Goal: Information Seeking & Learning: Learn about a topic

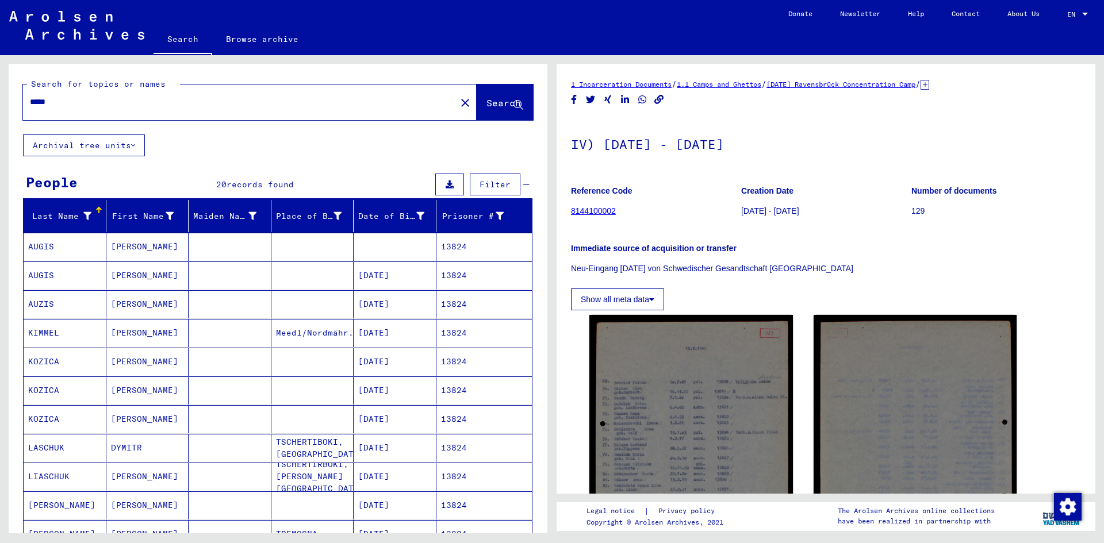
click at [279, 39] on link "Browse archive" at bounding box center [262, 39] width 100 height 28
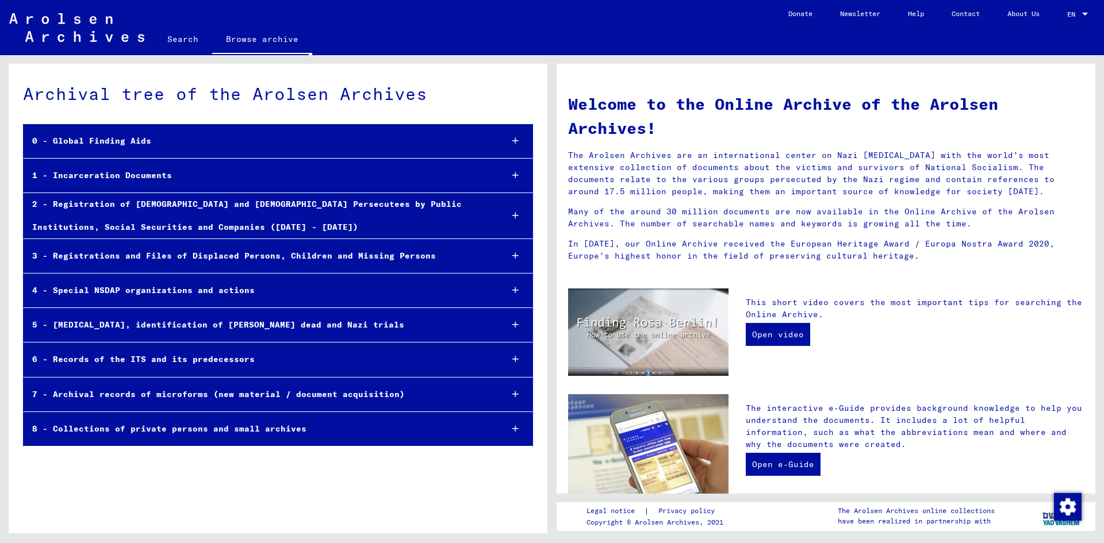
click at [107, 178] on div "1 - Incarceration Documents" at bounding box center [258, 175] width 469 height 22
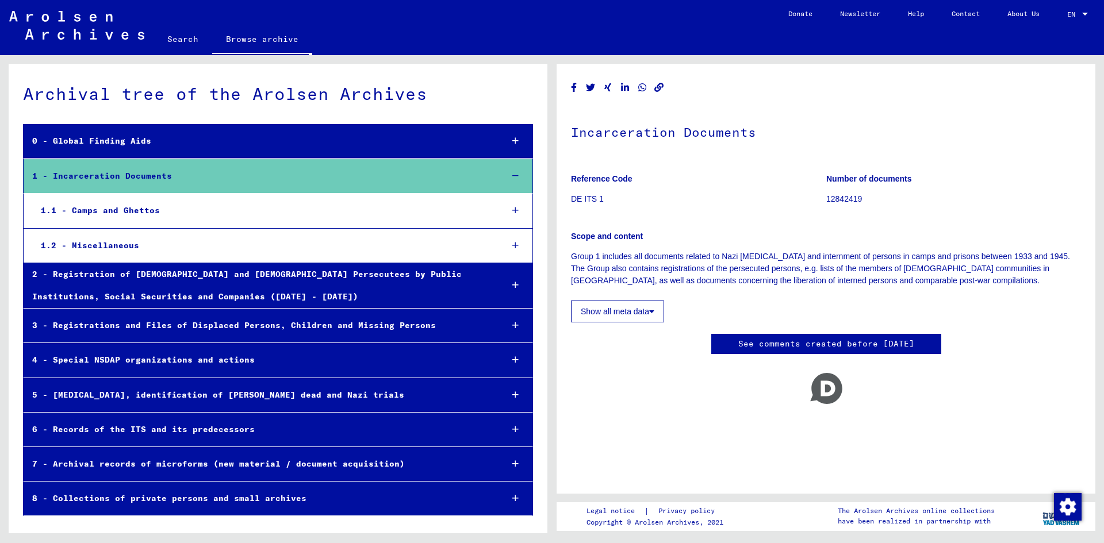
click at [105, 207] on div "1.1 - Camps and Ghettos" at bounding box center [262, 210] width 461 height 22
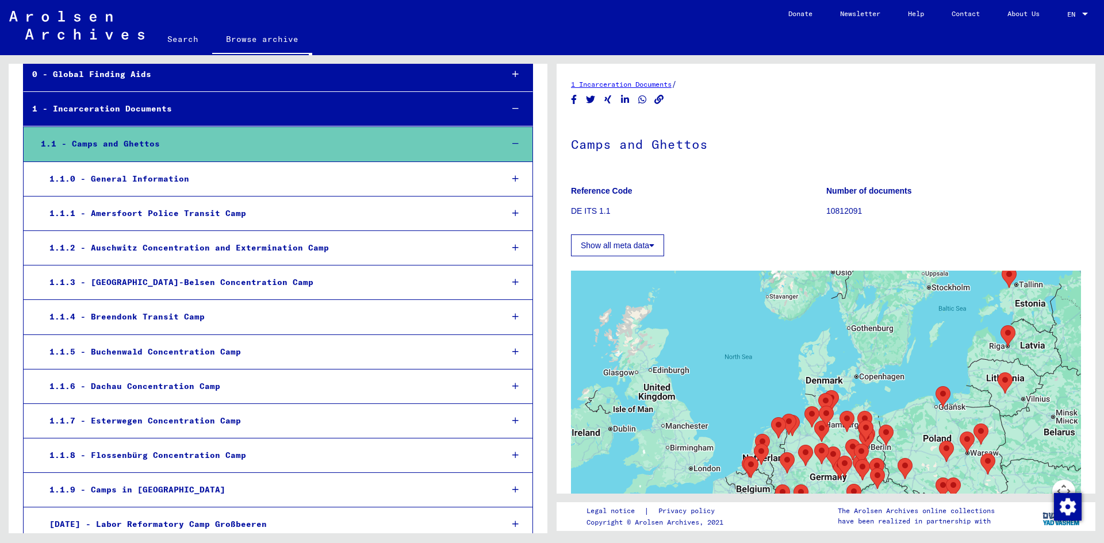
scroll to position [94, 0]
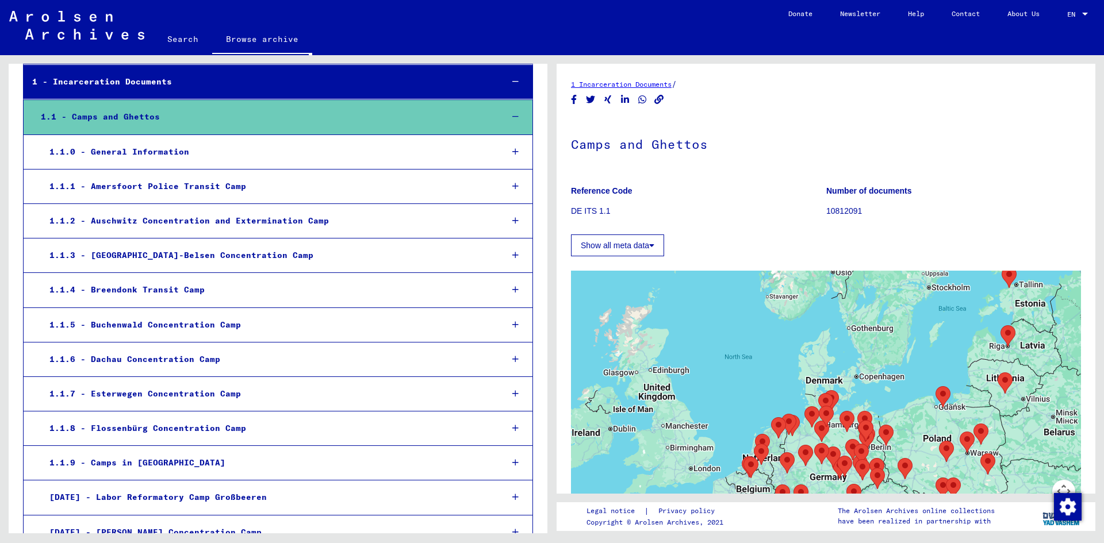
click at [110, 363] on div "1.1.6 - Dachau Concentration Camp" at bounding box center [267, 359] width 452 height 22
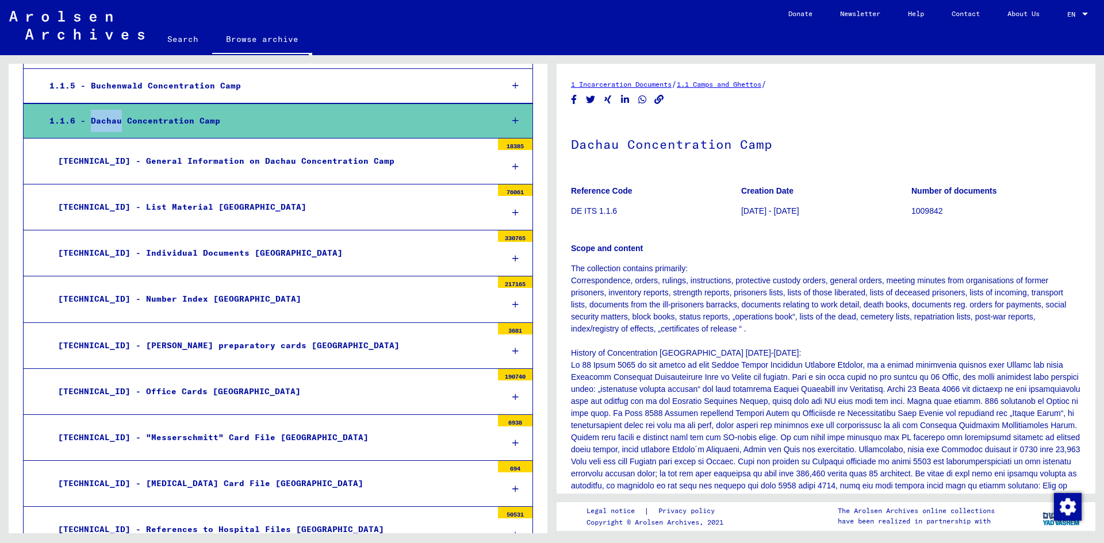
scroll to position [333, 0]
click at [194, 155] on div "[TECHNICAL_ID] - General Information on Dachau Concentration Camp" at bounding box center [270, 160] width 443 height 22
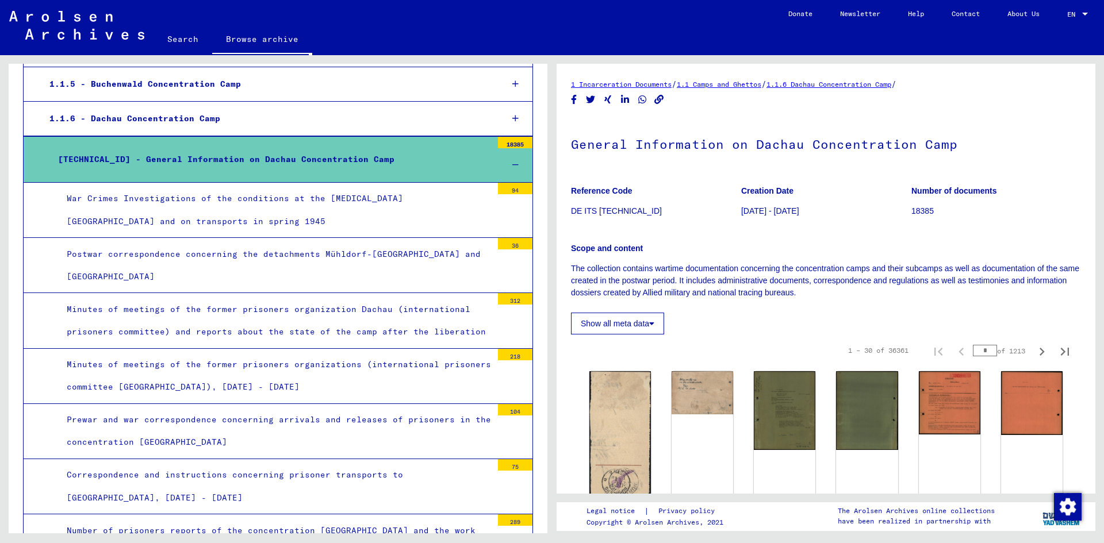
scroll to position [333, 0]
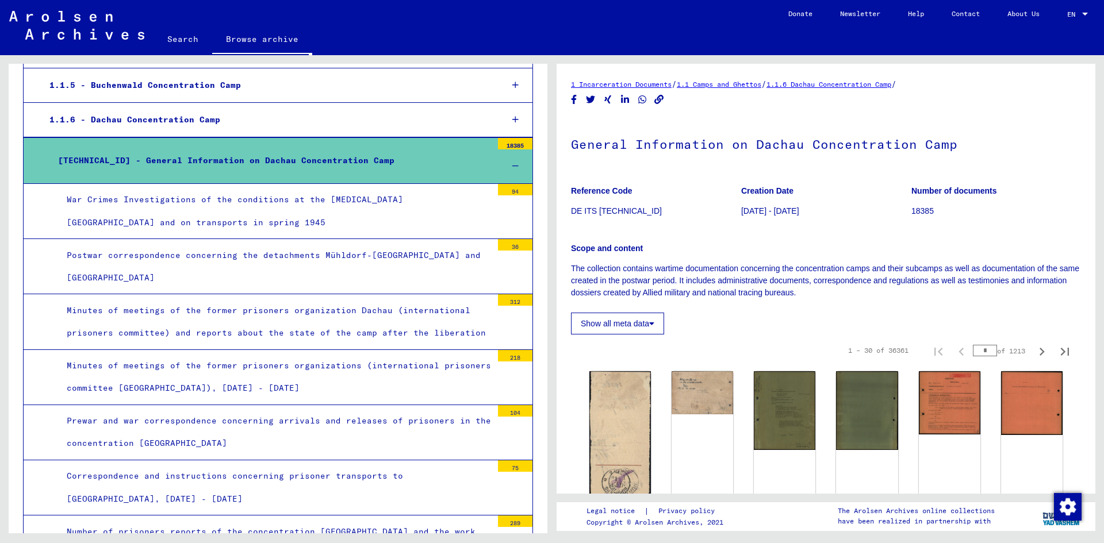
click at [140, 202] on div "War Crimes Investigations of the conditions at the [MEDICAL_DATA] [GEOGRAPHIC_D…" at bounding box center [275, 211] width 434 height 45
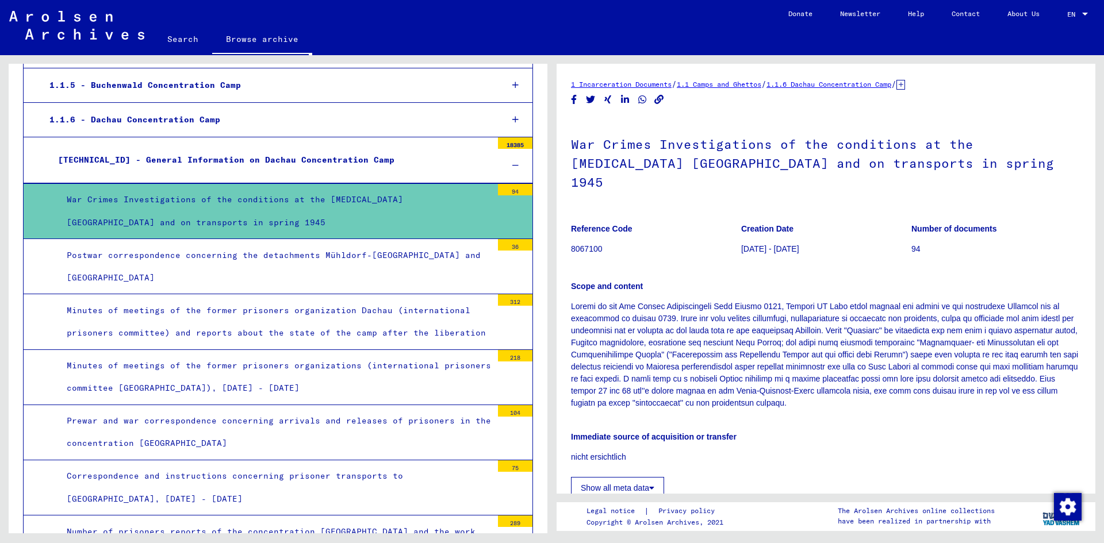
click at [135, 256] on div "Postwar correspondence concerning the detachments Mühldorf-[GEOGRAPHIC_DATA] an…" at bounding box center [275, 266] width 434 height 45
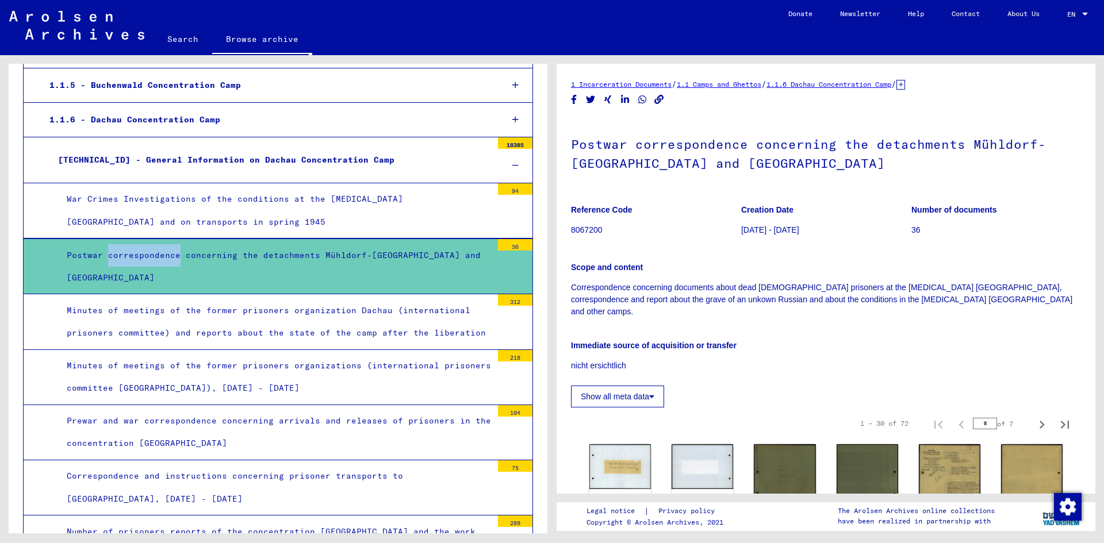
click at [132, 219] on div "War Crimes Investigations of the conditions at the [MEDICAL_DATA] [GEOGRAPHIC_D…" at bounding box center [275, 210] width 434 height 45
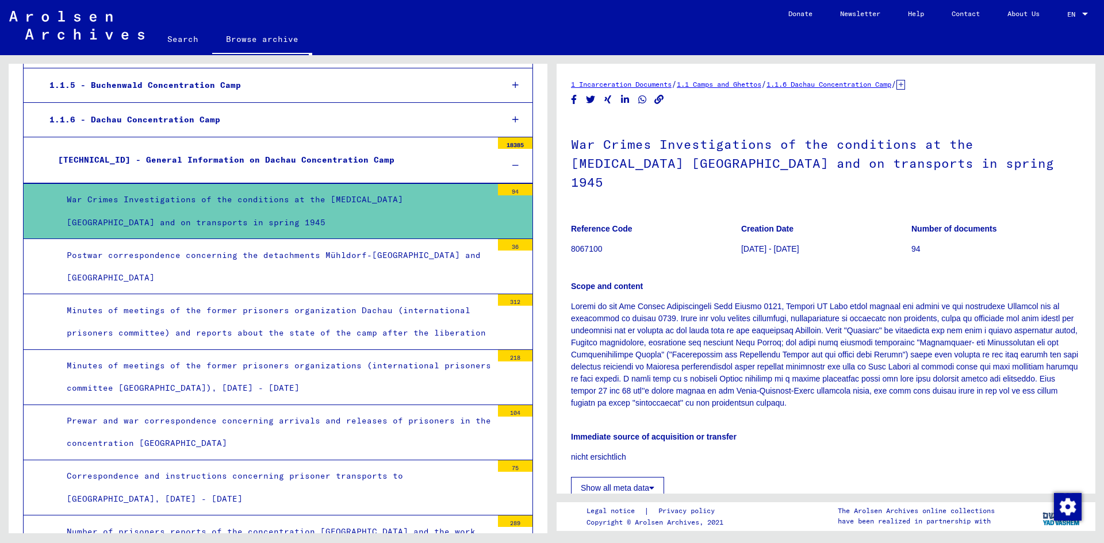
click at [125, 112] on div "1.1.6 - Dachau Concentration Camp" at bounding box center [267, 120] width 452 height 22
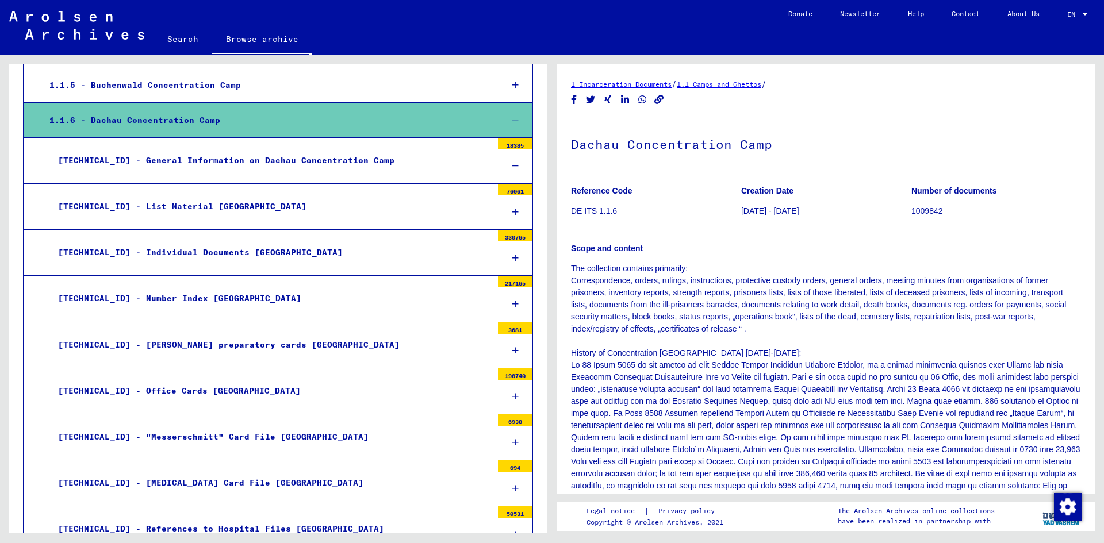
click at [136, 161] on div "[TECHNICAL_ID] - General Information on Dachau Concentration Camp" at bounding box center [270, 160] width 443 height 22
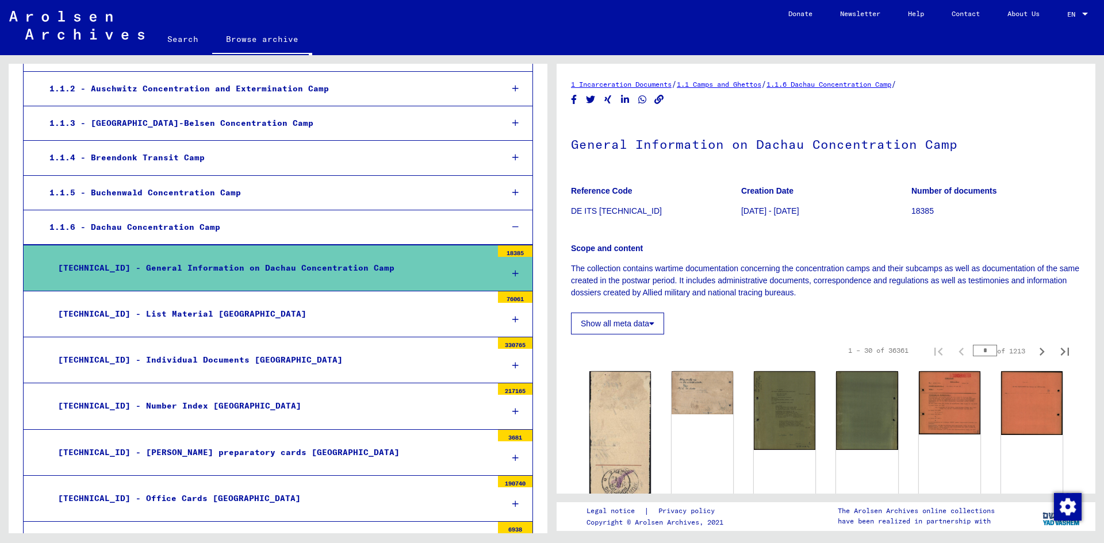
scroll to position [213, 0]
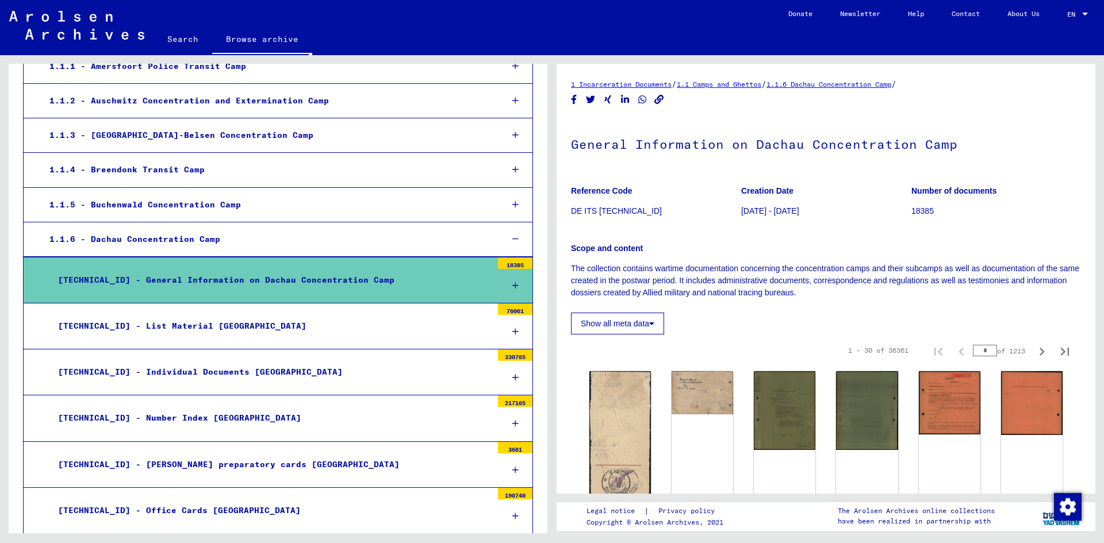
click at [185, 272] on div "[TECHNICAL_ID] - General Information on Dachau Concentration Camp" at bounding box center [270, 280] width 443 height 22
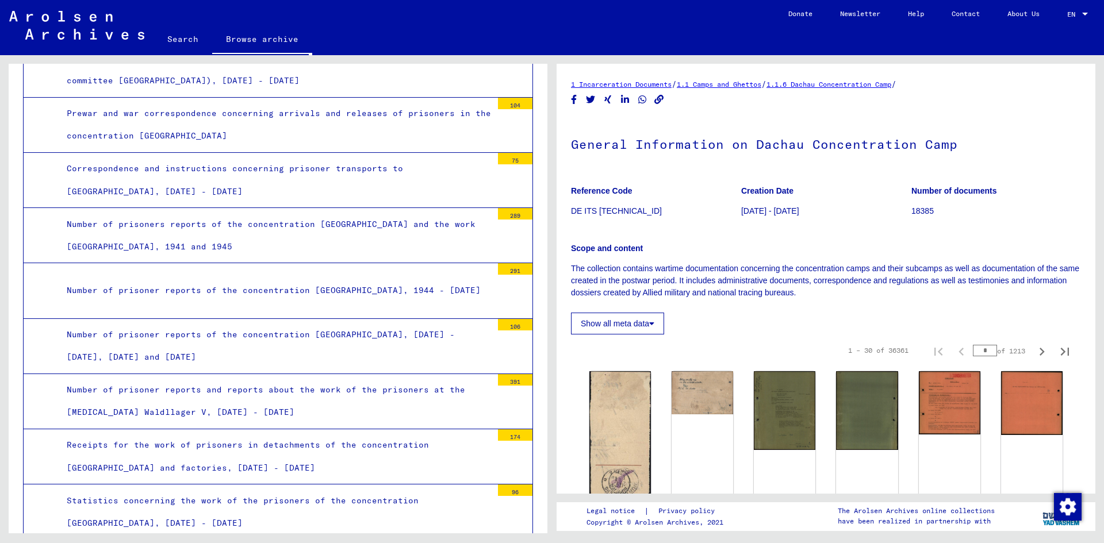
scroll to position [0, 0]
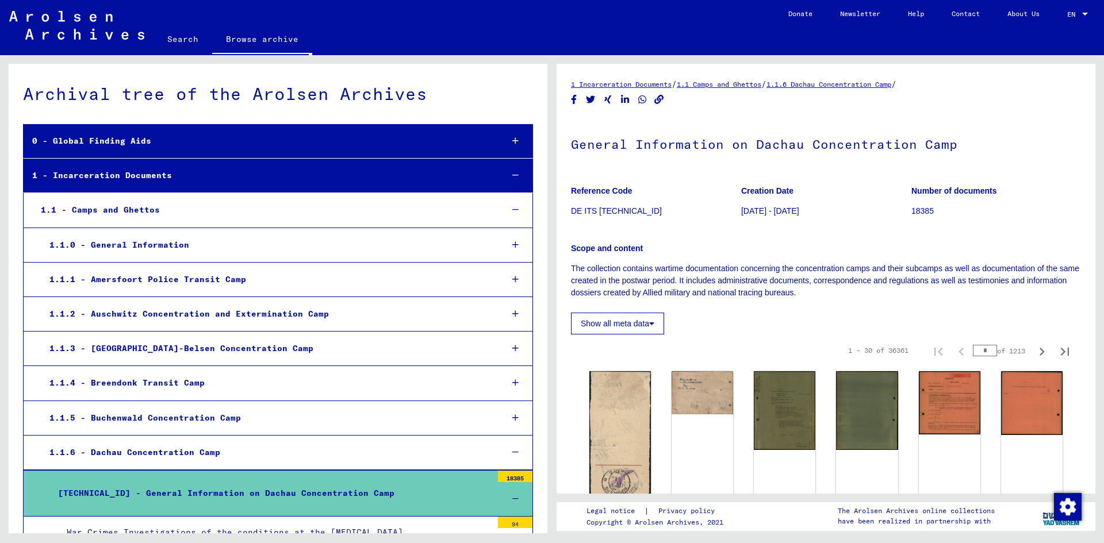
click at [163, 49] on link "Search" at bounding box center [182, 39] width 59 height 28
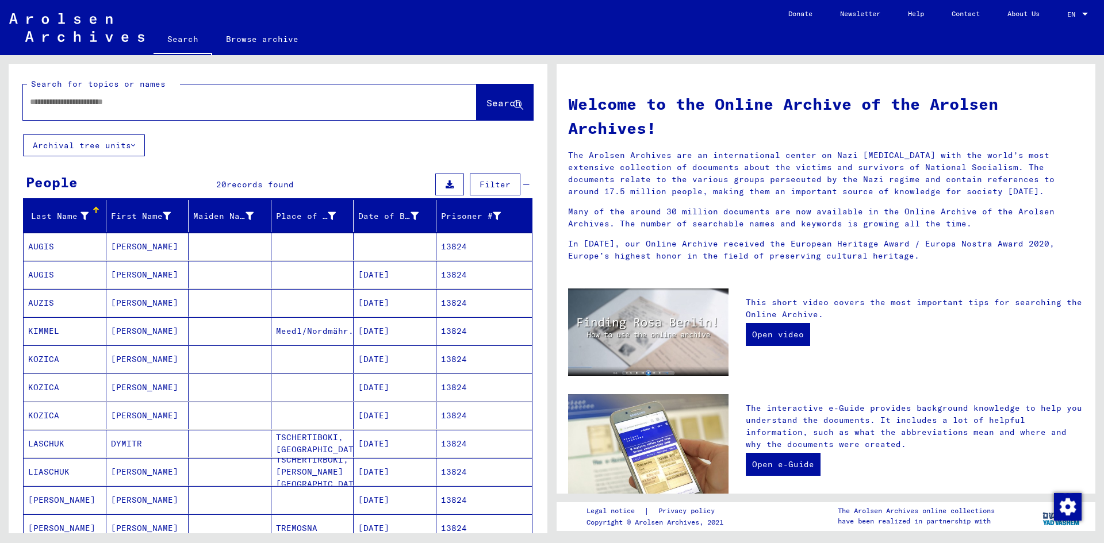
click at [146, 106] on input "text" at bounding box center [236, 102] width 412 height 12
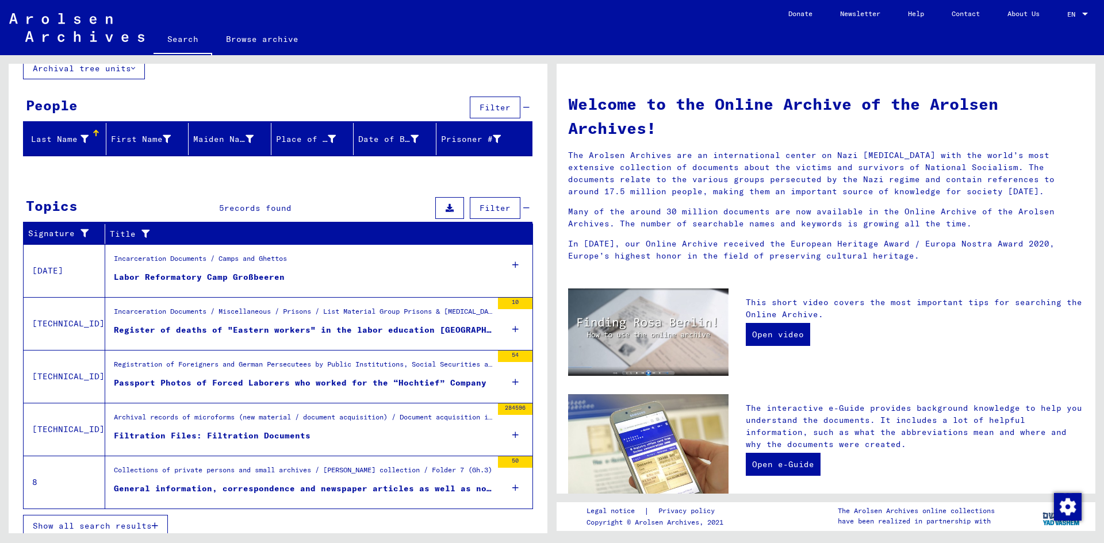
scroll to position [87, 0]
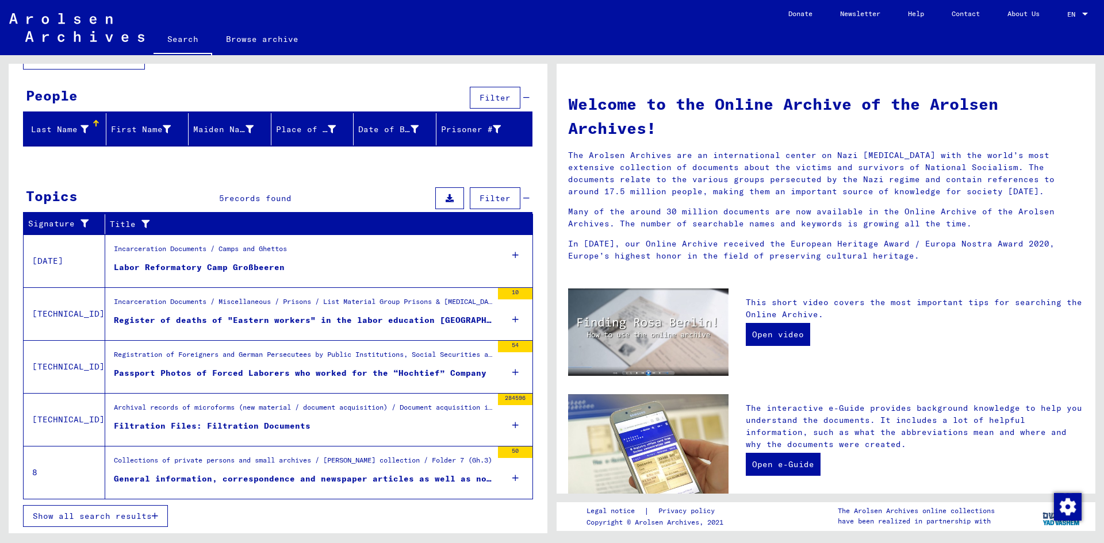
click at [139, 517] on span "Show all search results" at bounding box center [92, 516] width 119 height 10
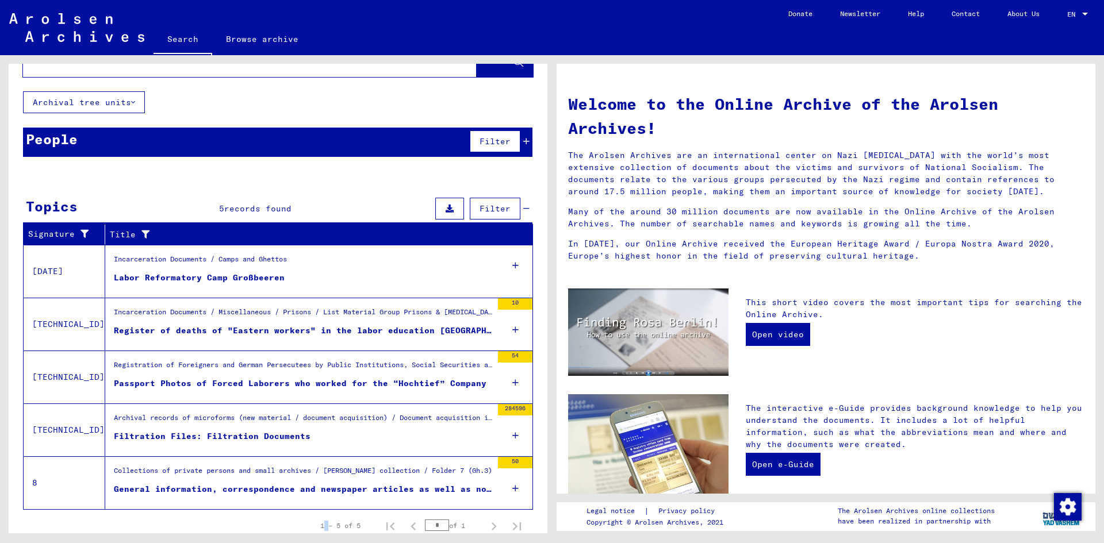
scroll to position [0, 0]
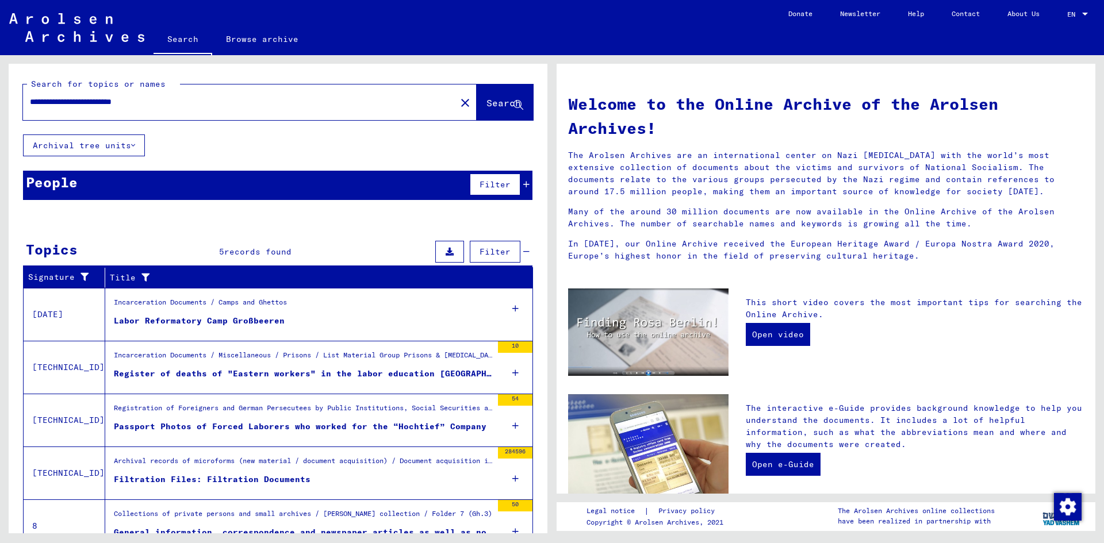
drag, startPoint x: 101, startPoint y: 102, endPoint x: 0, endPoint y: 95, distance: 100.8
click at [0, 95] on div "**********" at bounding box center [276, 294] width 552 height 478
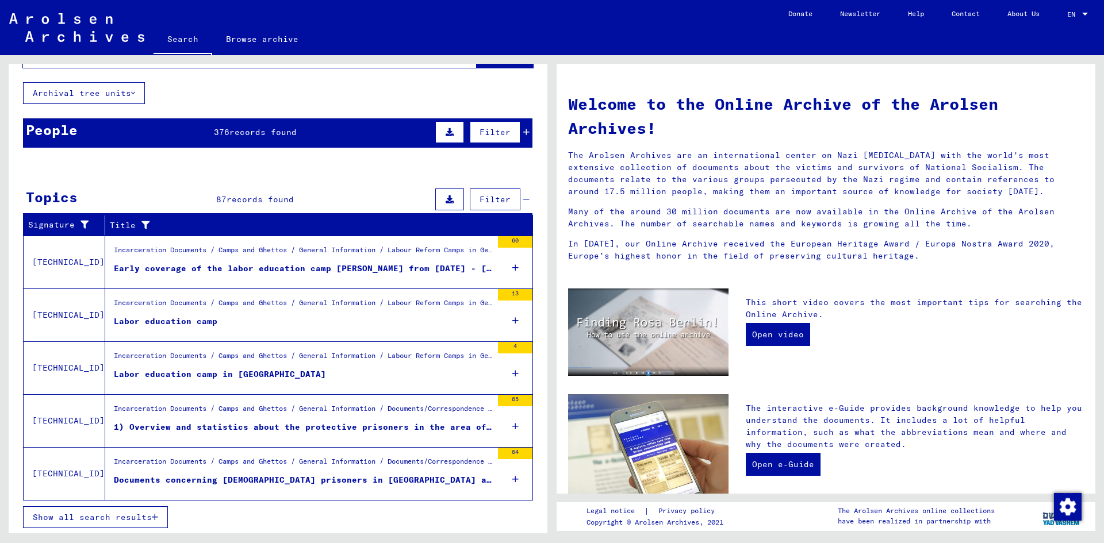
scroll to position [53, 0]
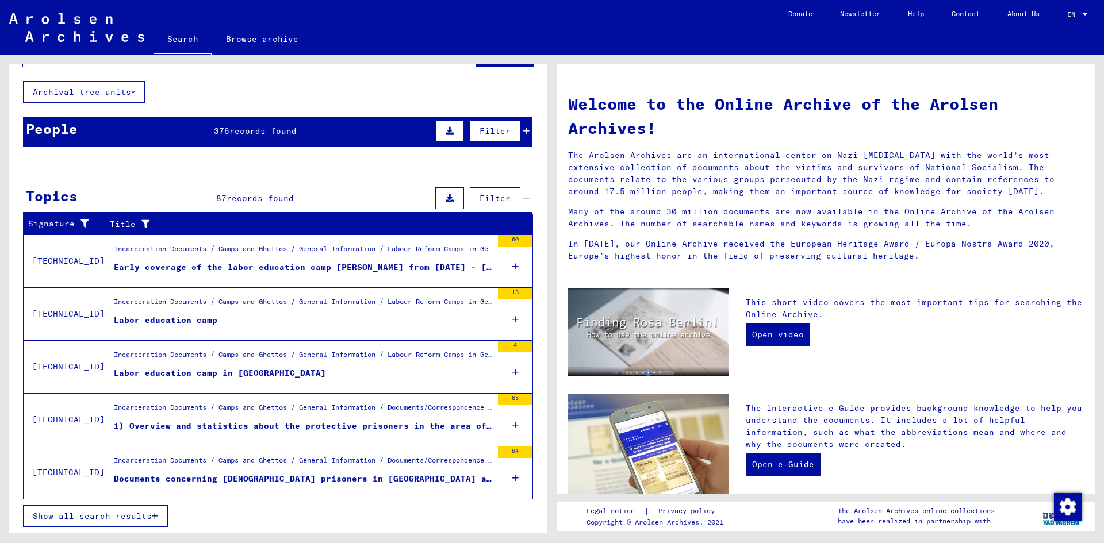
click at [141, 514] on span "Show all search results" at bounding box center [92, 516] width 119 height 10
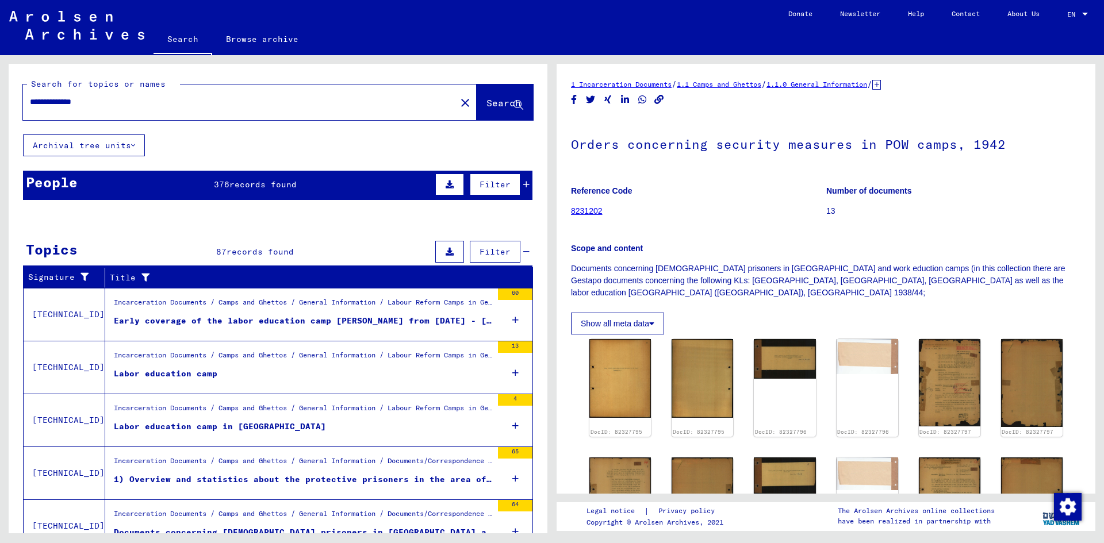
drag, startPoint x: 114, startPoint y: 105, endPoint x: 7, endPoint y: 99, distance: 107.6
click at [7, 99] on div "**********" at bounding box center [276, 294] width 552 height 478
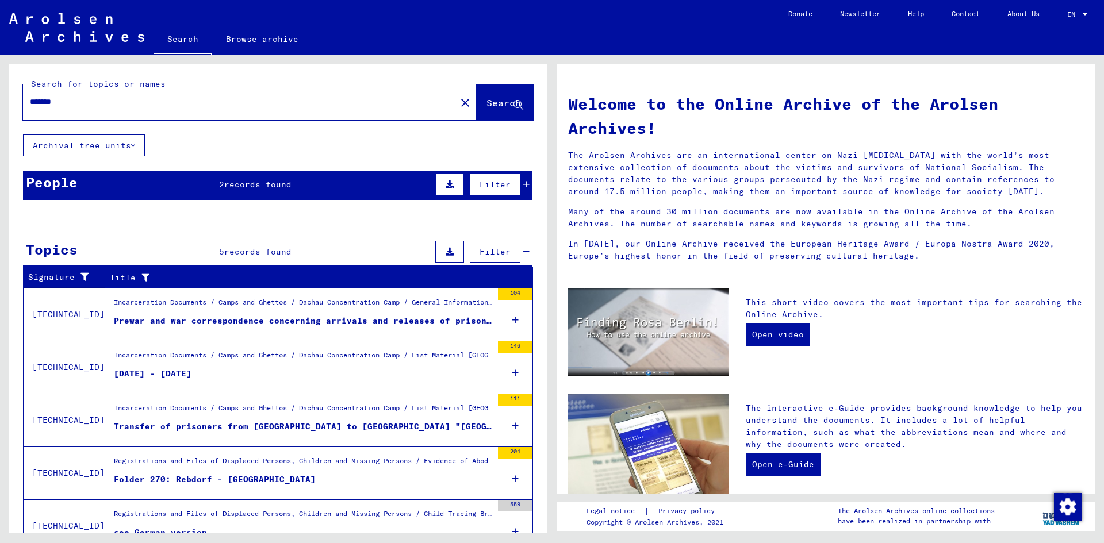
click at [207, 323] on div "Prewar and war correspondence concerning arrivals and releases of prisoners in …" at bounding box center [303, 321] width 378 height 12
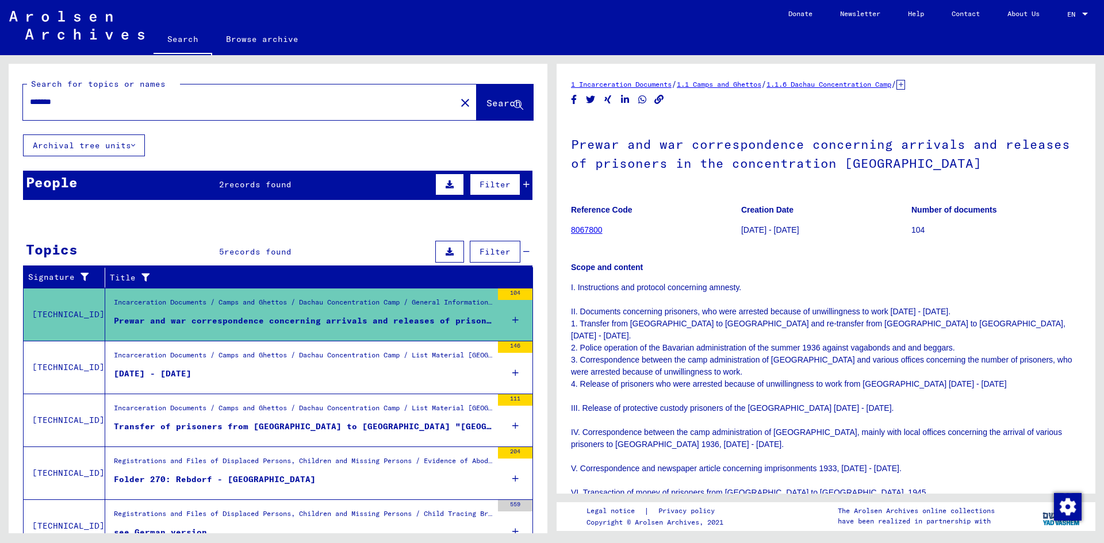
drag, startPoint x: 131, startPoint y: 101, endPoint x: 0, endPoint y: 118, distance: 132.1
click at [0, 118] on div "Search for topics or names ******* close Search Archival tree units People 2 re…" at bounding box center [276, 294] width 552 height 478
type input "*"
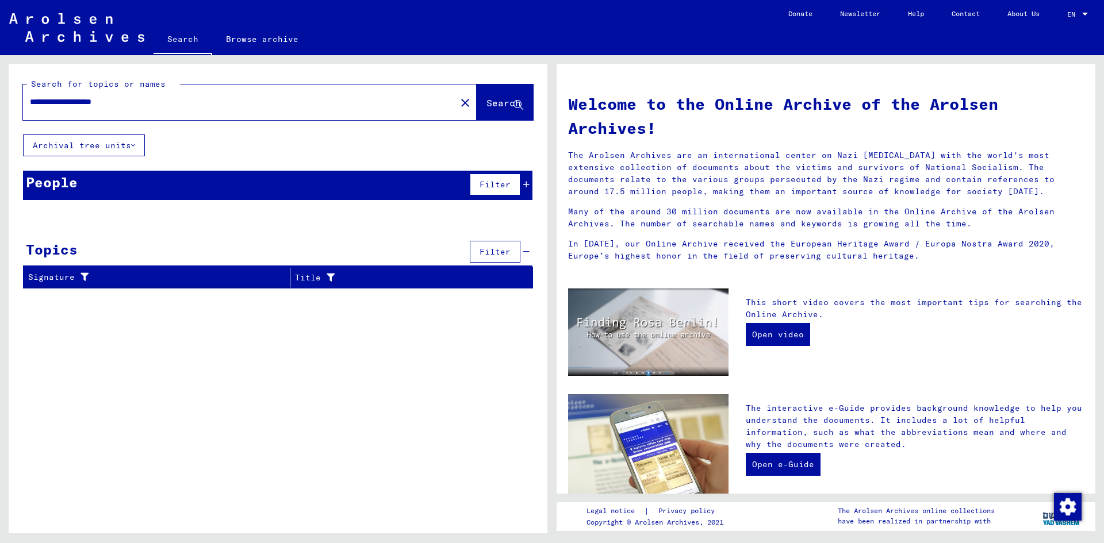
drag, startPoint x: 141, startPoint y: 107, endPoint x: 0, endPoint y: 79, distance: 144.1
click at [0, 79] on div "**********" at bounding box center [276, 294] width 552 height 478
type input "**********"
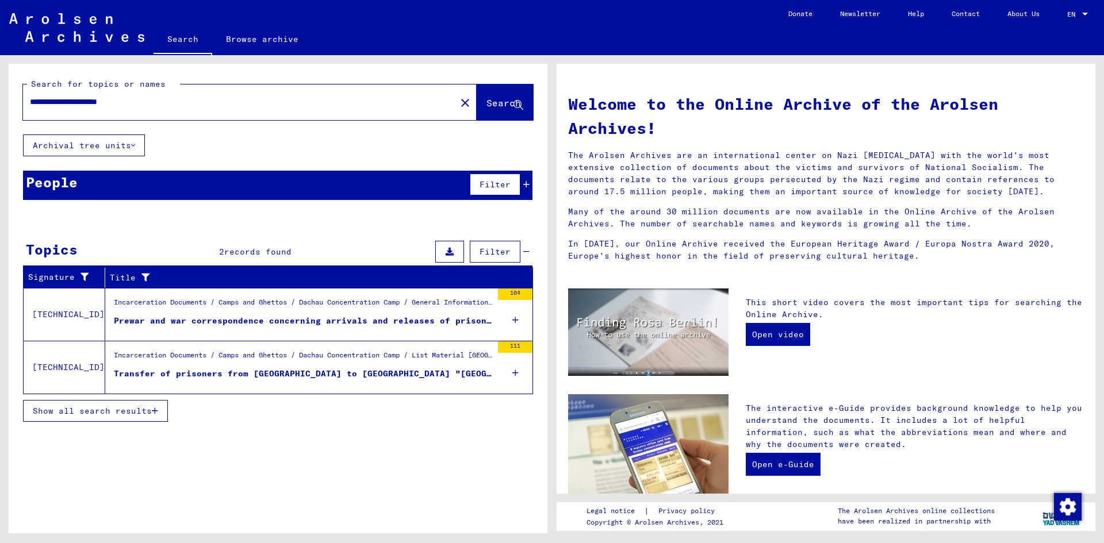
click at [260, 322] on div "Prewar and war correspondence concerning arrivals and releases of prisoners in …" at bounding box center [303, 321] width 378 height 12
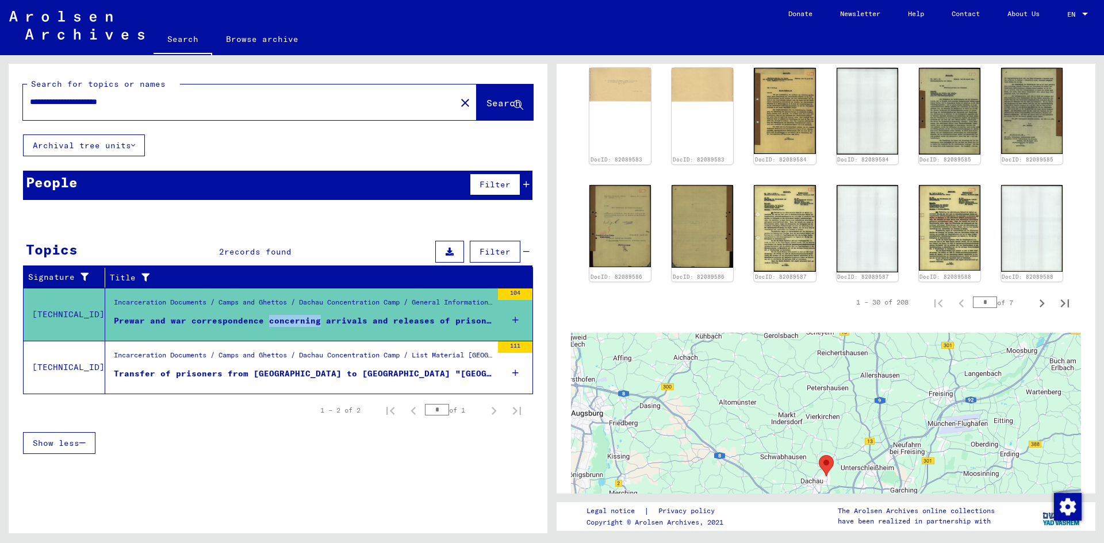
scroll to position [916, 0]
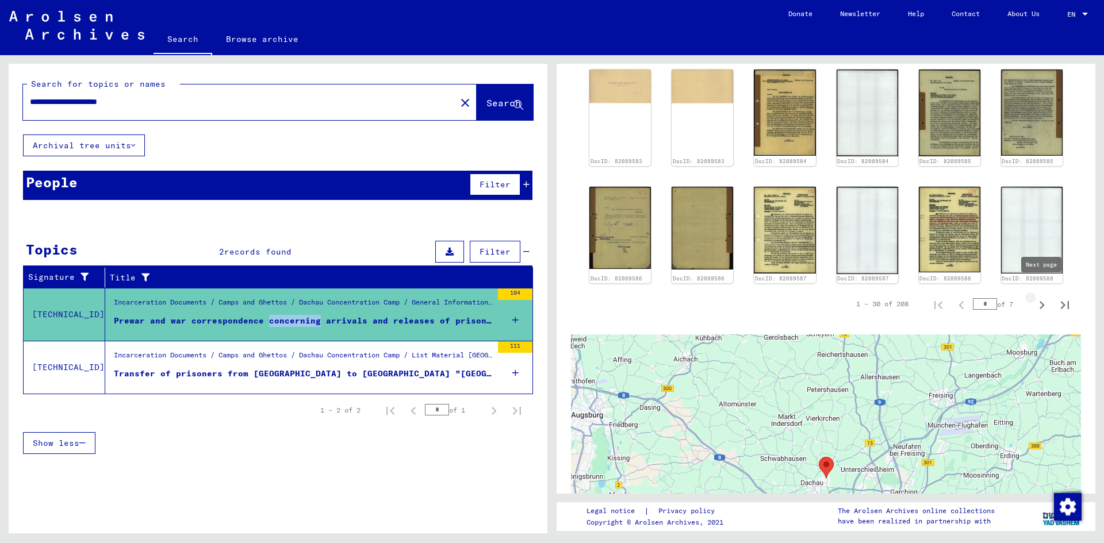
click at [1043, 301] on icon "Next page" at bounding box center [1041, 305] width 5 height 8
type input "*"
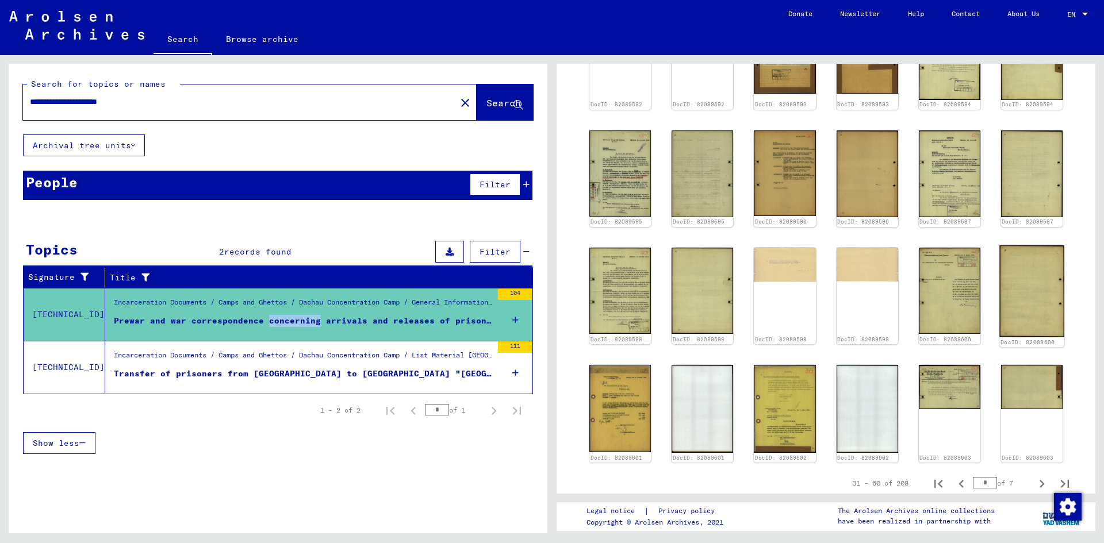
scroll to position [731, 0]
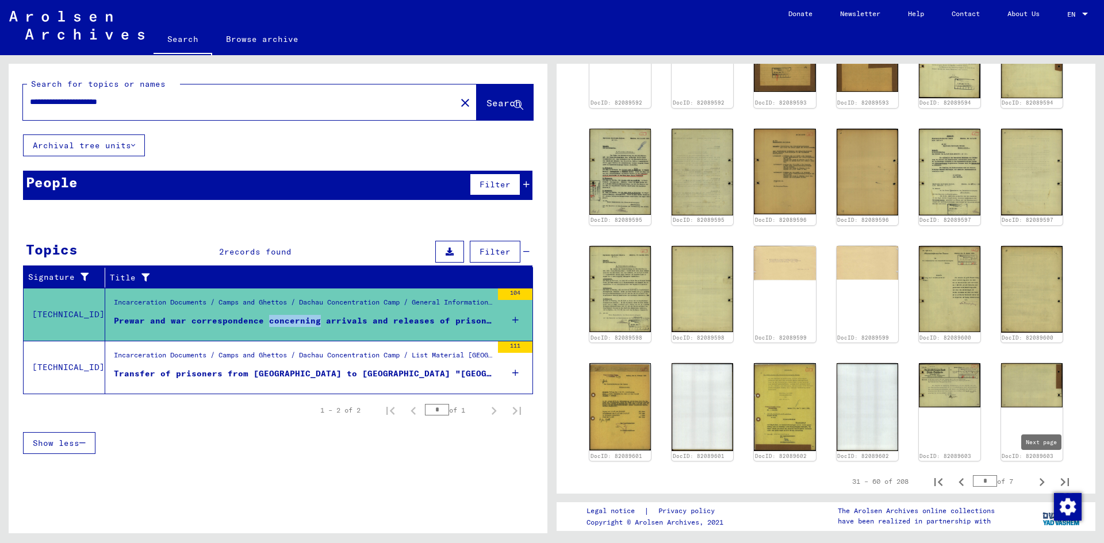
click at [1038, 474] on icon "Next page" at bounding box center [1042, 482] width 16 height 16
click at [0, 0] on iframe at bounding box center [0, 0] width 0 height 0
type input "*"
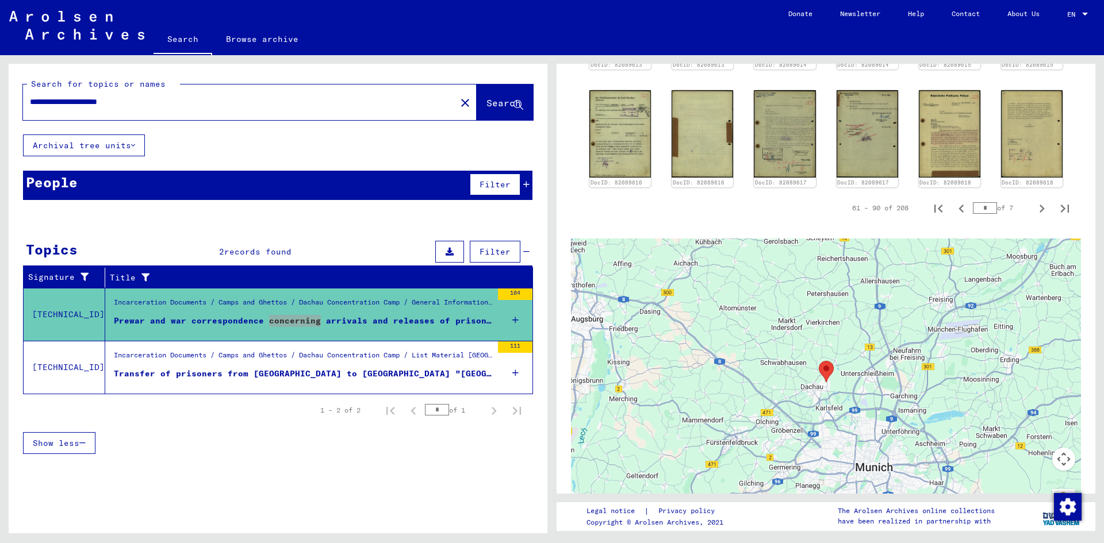
scroll to position [965, 0]
click at [1066, 199] on icon "Last page" at bounding box center [1065, 207] width 16 height 16
type input "*"
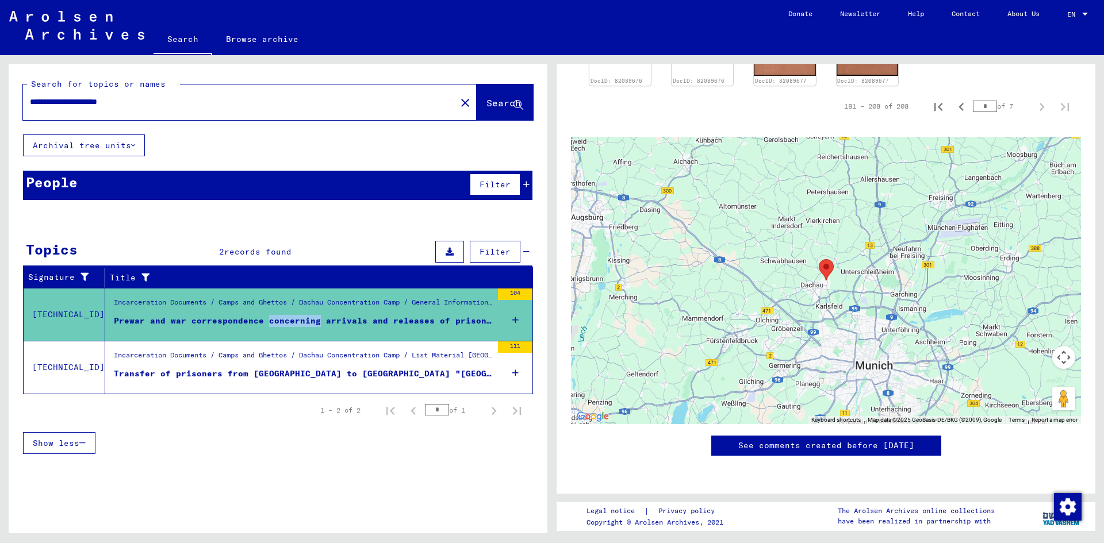
scroll to position [888, 0]
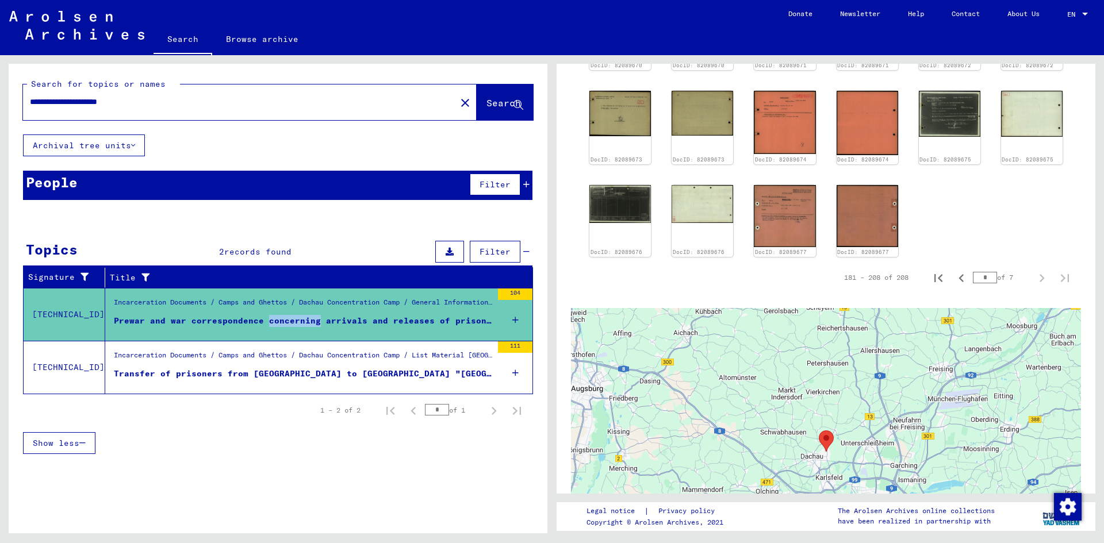
click at [329, 312] on div "Incarceration Documents / Camps and Ghettos / Dachau Concentration Camp / Gener…" at bounding box center [303, 305] width 378 height 16
click at [310, 372] on div "Transfer of prisoners from [GEOGRAPHIC_DATA] to [GEOGRAPHIC_DATA] "[GEOGRAPHIC_…" at bounding box center [303, 374] width 378 height 12
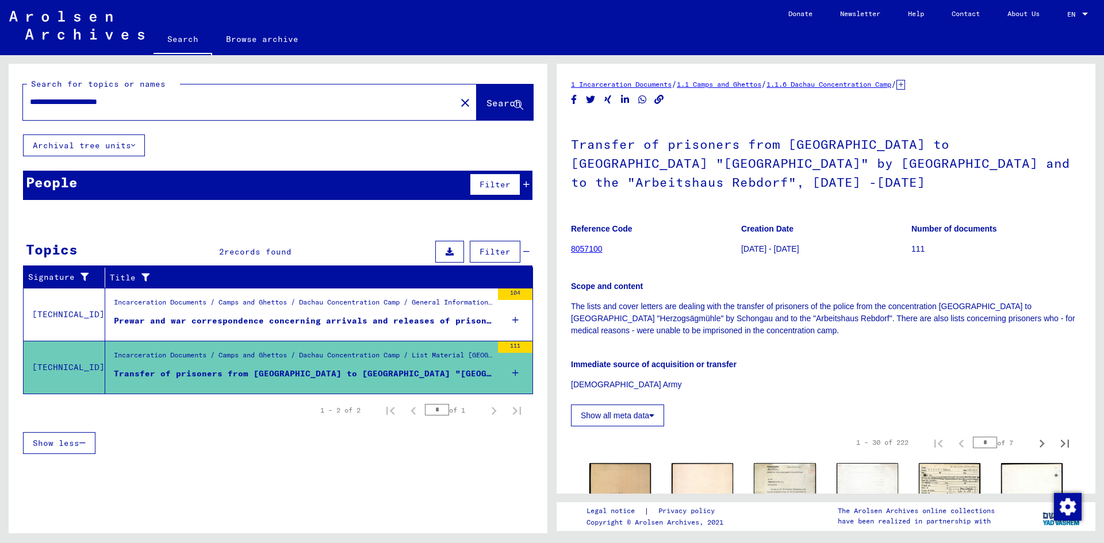
click at [320, 331] on figure "Prewar and war correspondence concerning arrivals and releases of prisoners in …" at bounding box center [303, 323] width 378 height 17
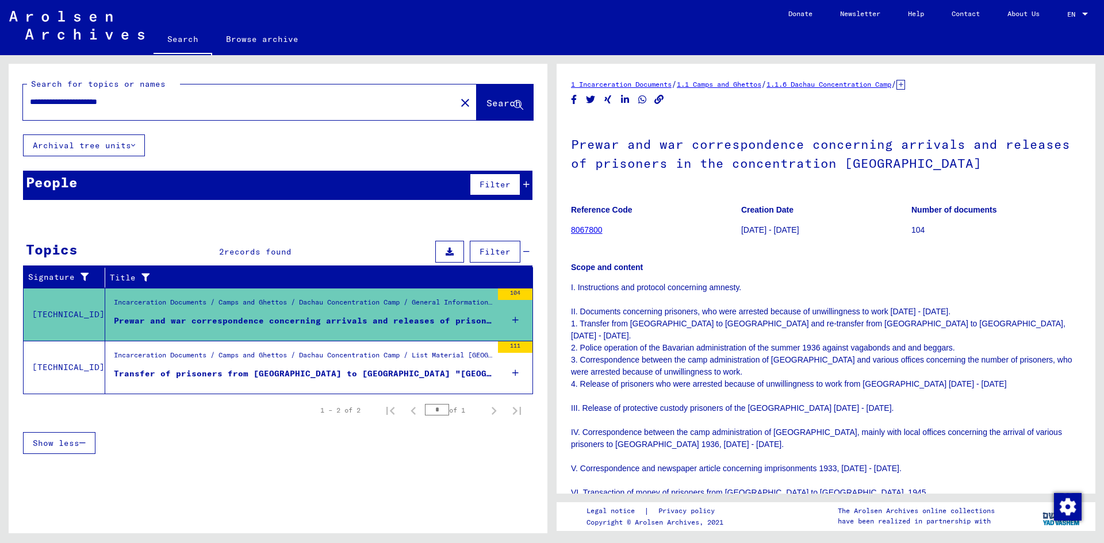
drag, startPoint x: 154, startPoint y: 106, endPoint x: 0, endPoint y: 86, distance: 155.3
click at [0, 86] on div "**********" at bounding box center [276, 294] width 552 height 478
type input "**********"
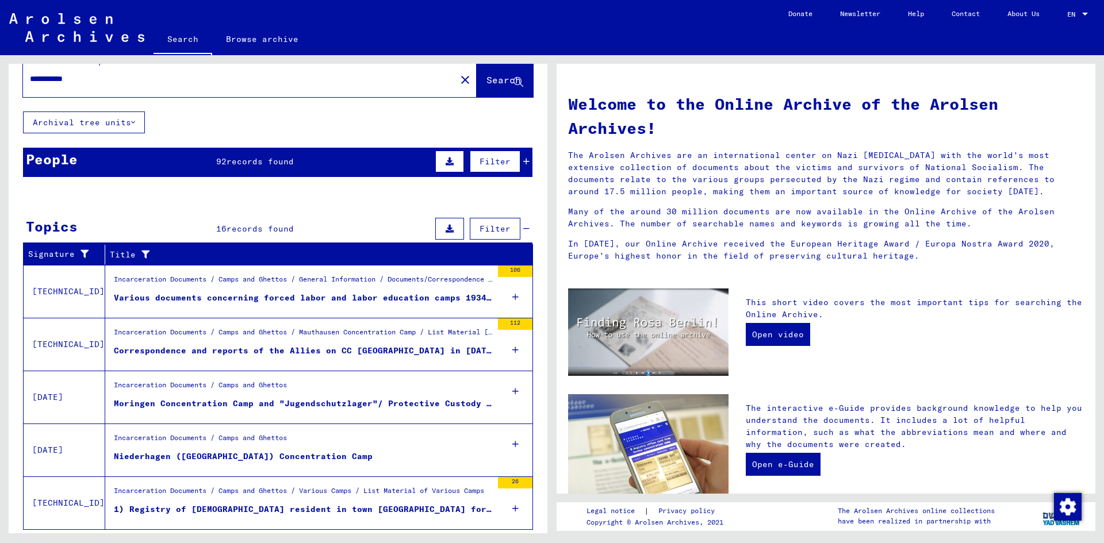
scroll to position [31, 0]
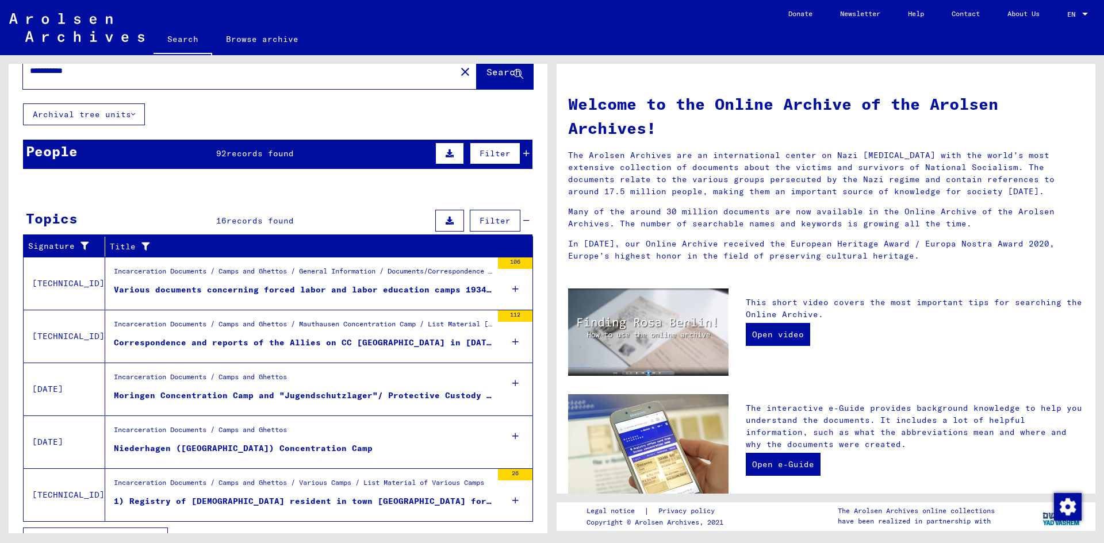
click at [202, 289] on div "Various documents concerning forced labor and labor education camps 1934, 1940/…" at bounding box center [303, 290] width 378 height 12
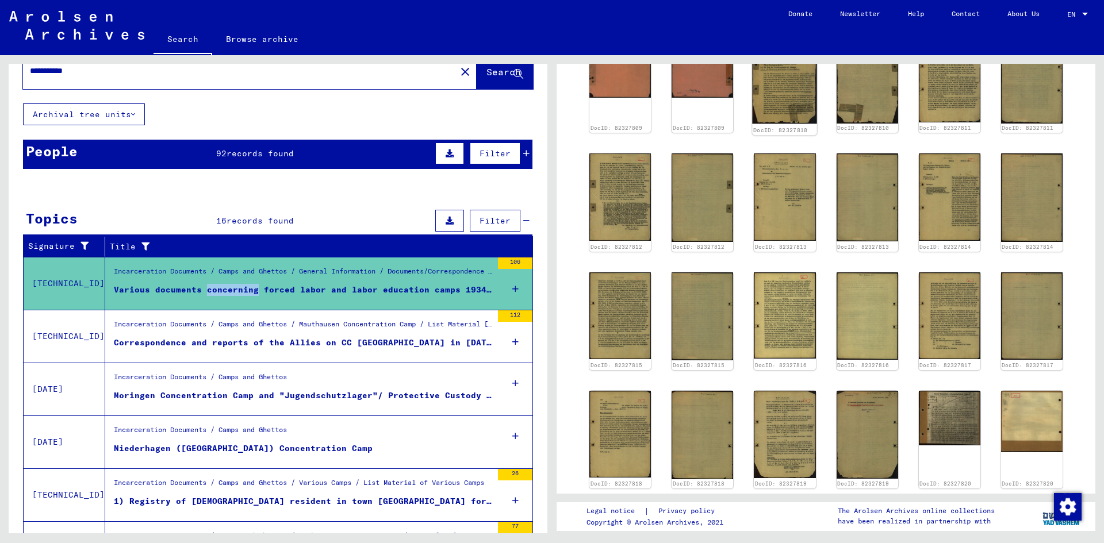
scroll to position [427, 0]
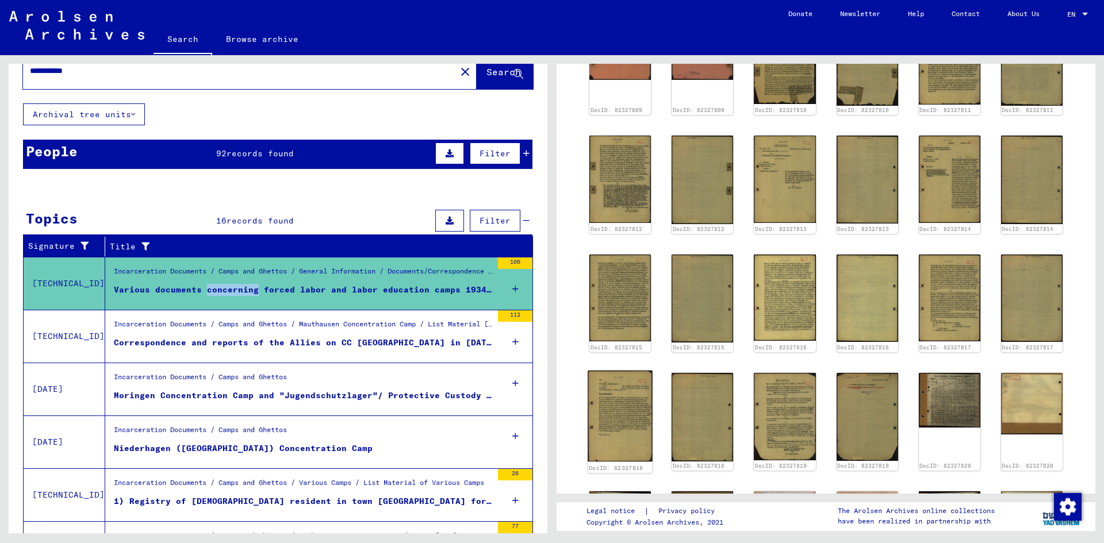
click at [647, 416] on img at bounding box center [619, 416] width 65 height 91
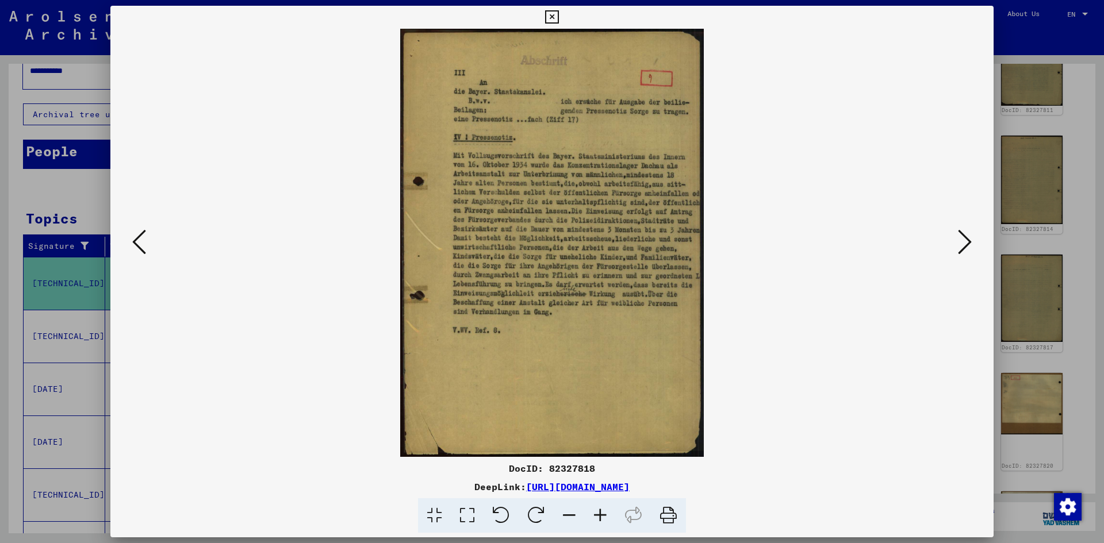
click at [552, 17] on icon at bounding box center [551, 17] width 13 height 14
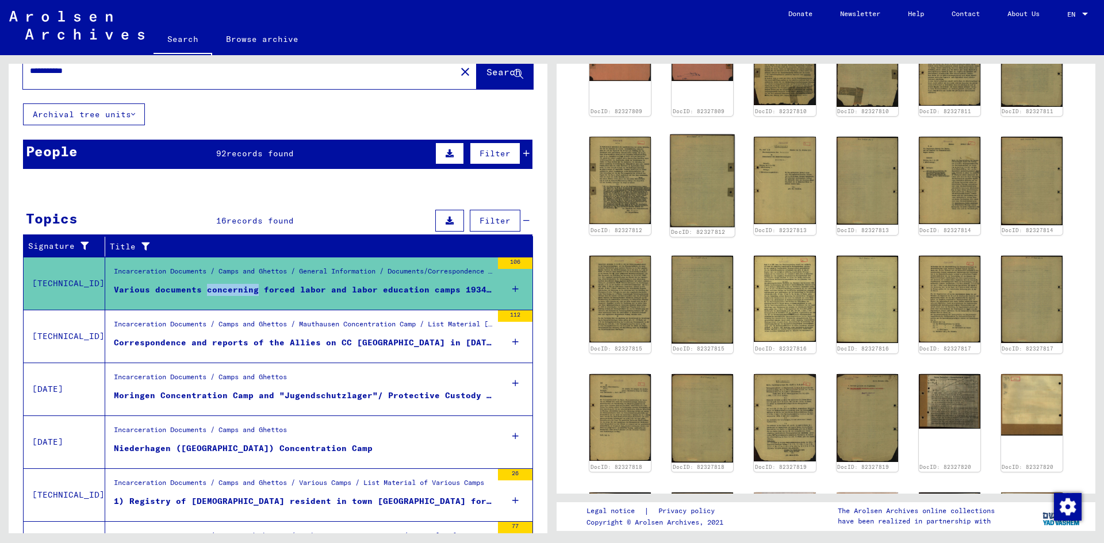
scroll to position [428, 0]
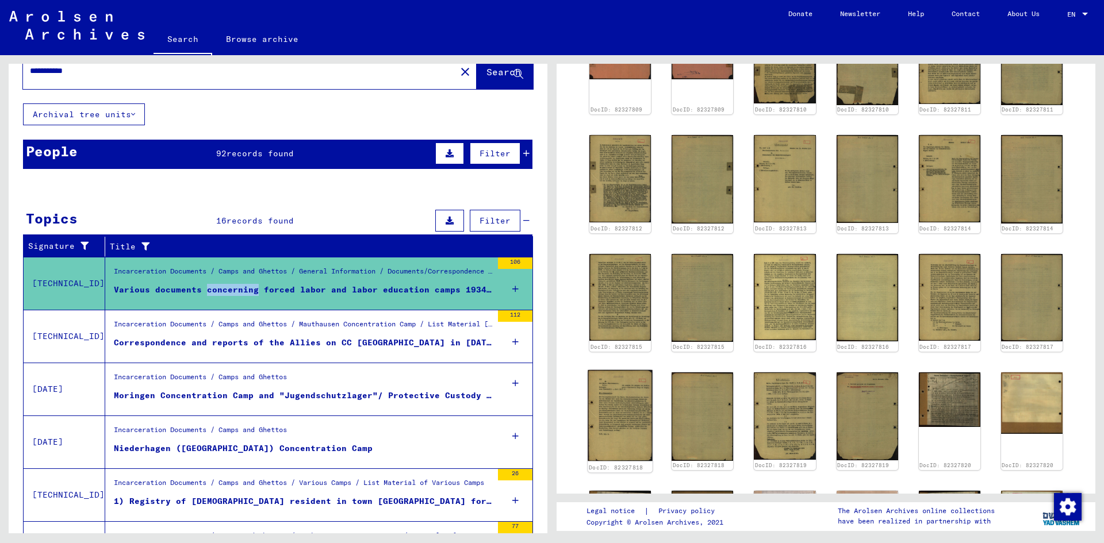
click at [617, 426] on img at bounding box center [619, 415] width 65 height 91
